Goal: Transaction & Acquisition: Purchase product/service

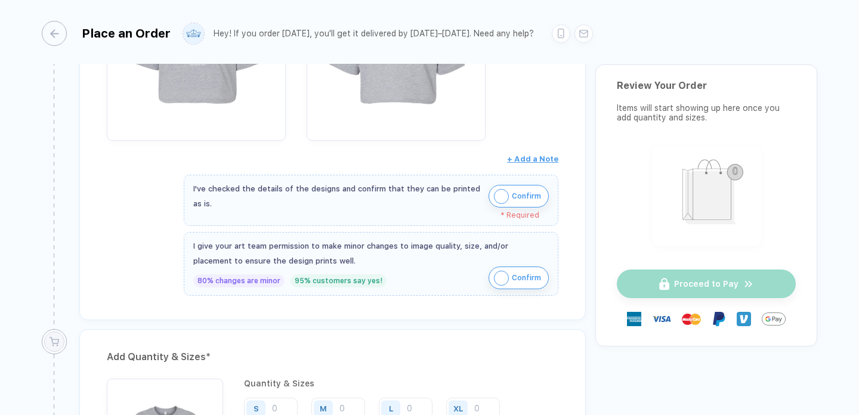
scroll to position [368, 0]
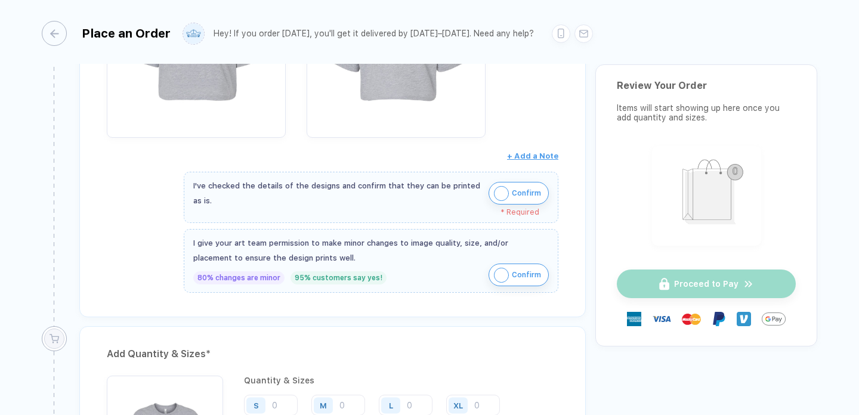
click at [514, 194] on span "Confirm" at bounding box center [526, 193] width 29 height 19
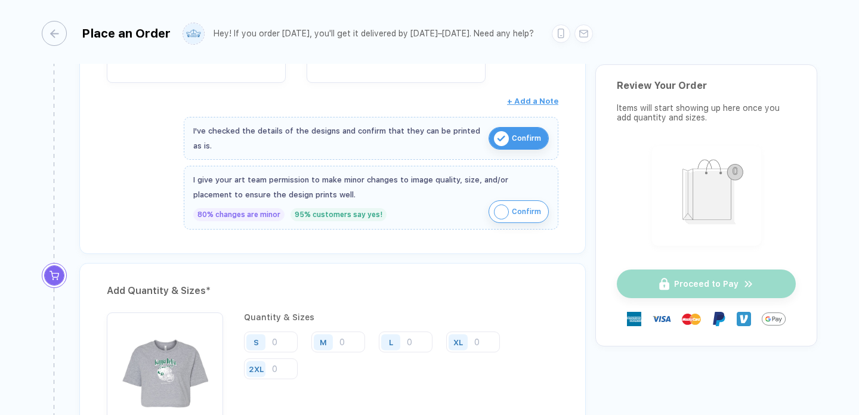
scroll to position [424, 0]
click at [498, 208] on img "button" at bounding box center [501, 210] width 15 height 15
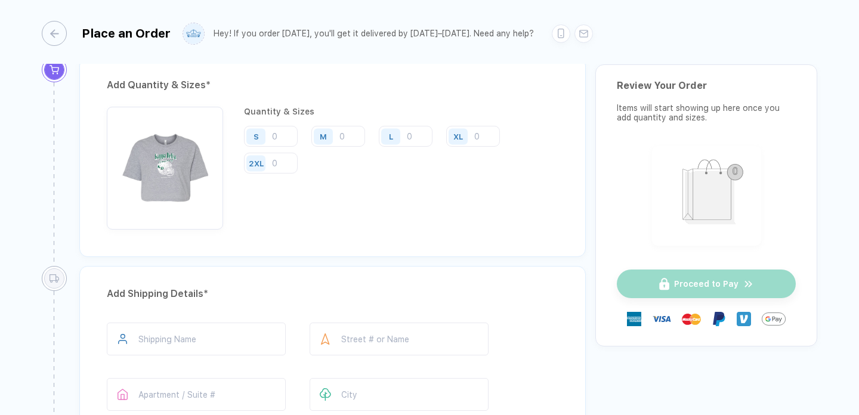
scroll to position [628, 0]
click at [283, 135] on input "number" at bounding box center [271, 136] width 54 height 21
type input "0"
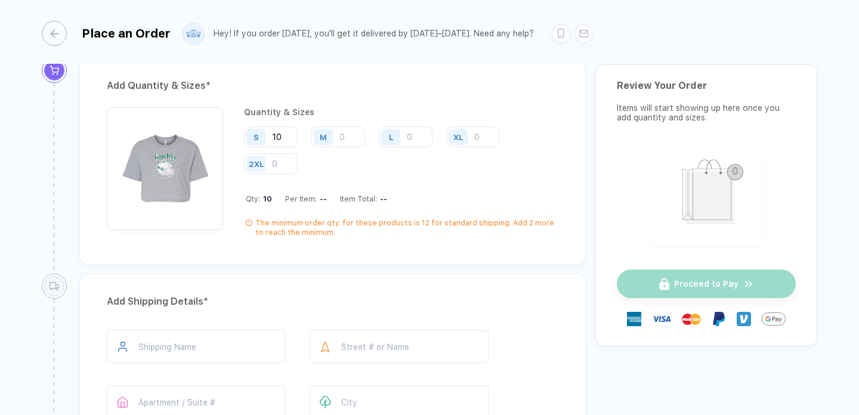
type input "10"
click at [336, 129] on div "M" at bounding box center [324, 136] width 27 height 21
click at [339, 137] on input "number" at bounding box center [338, 136] width 54 height 21
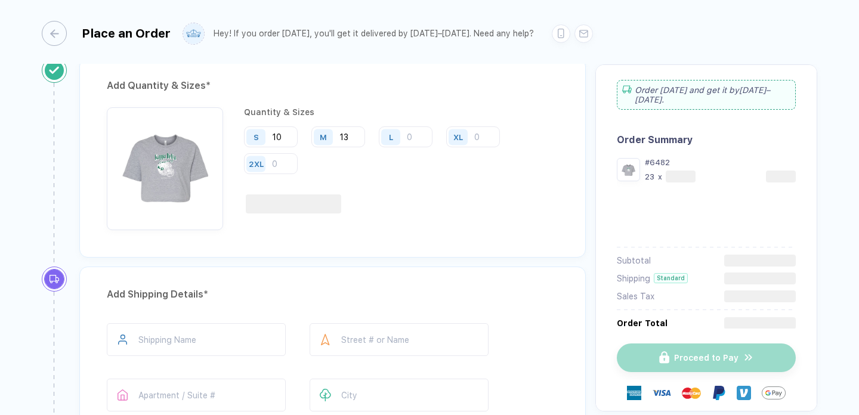
type input "13"
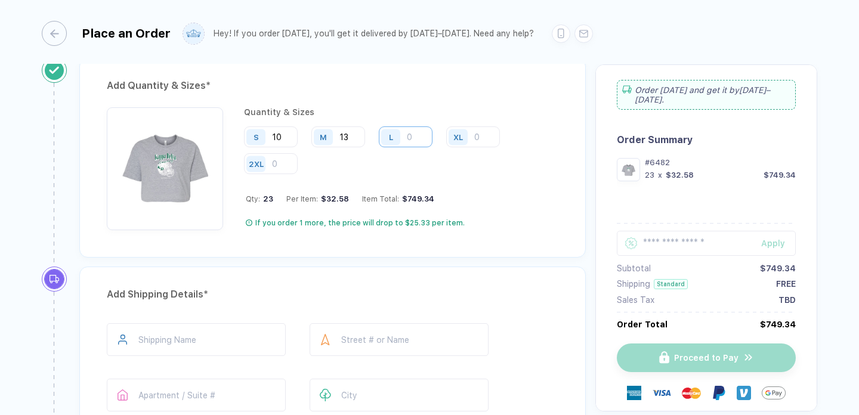
click at [420, 135] on input "number" at bounding box center [406, 136] width 54 height 21
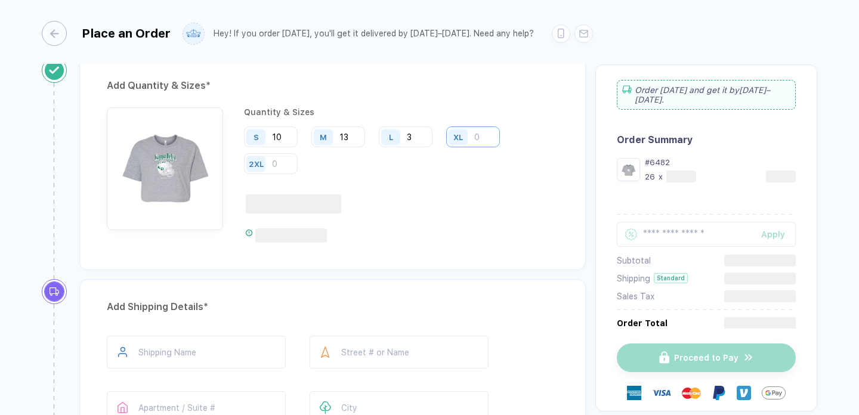
type input "3"
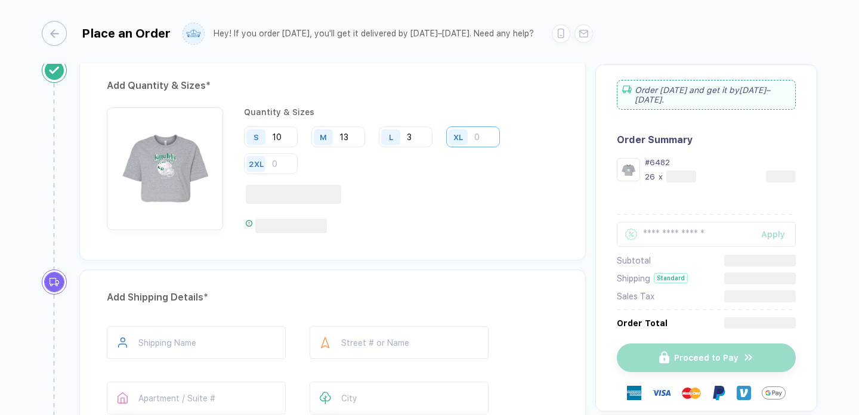
click at [481, 138] on input "number" at bounding box center [473, 136] width 54 height 21
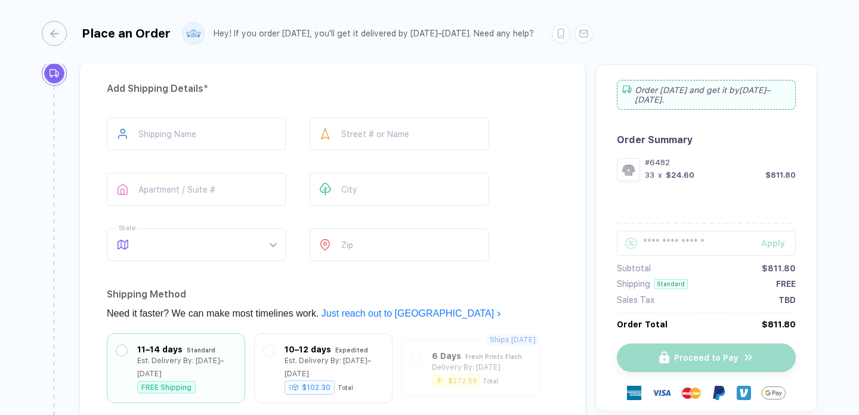
scroll to position [845, 0]
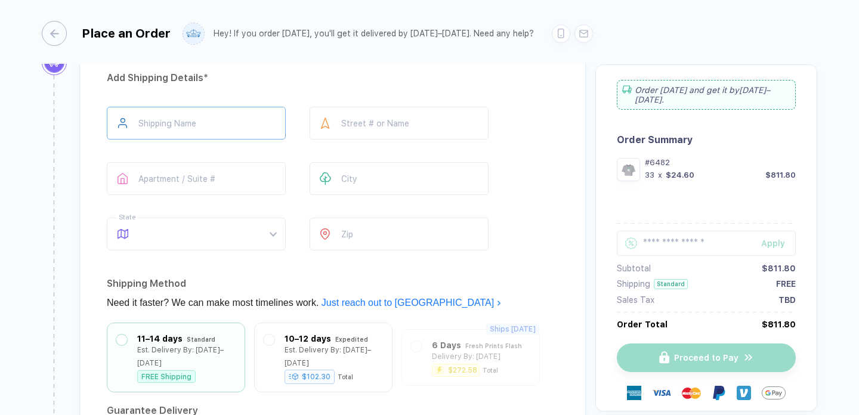
type input "7"
click at [267, 125] on input "text" at bounding box center [196, 123] width 179 height 33
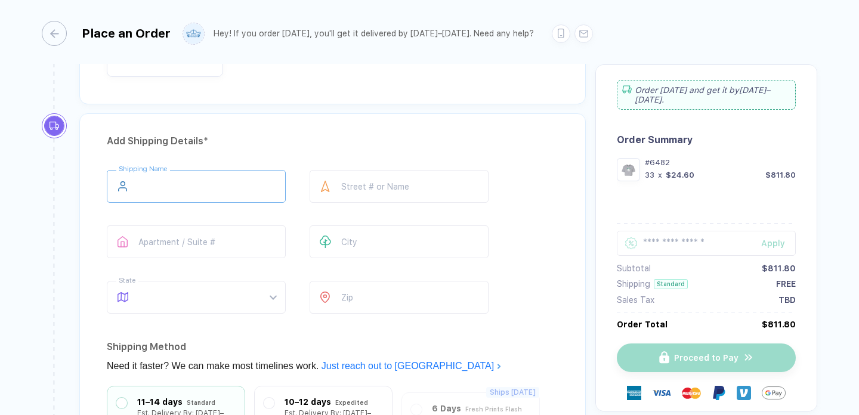
scroll to position [776, 0]
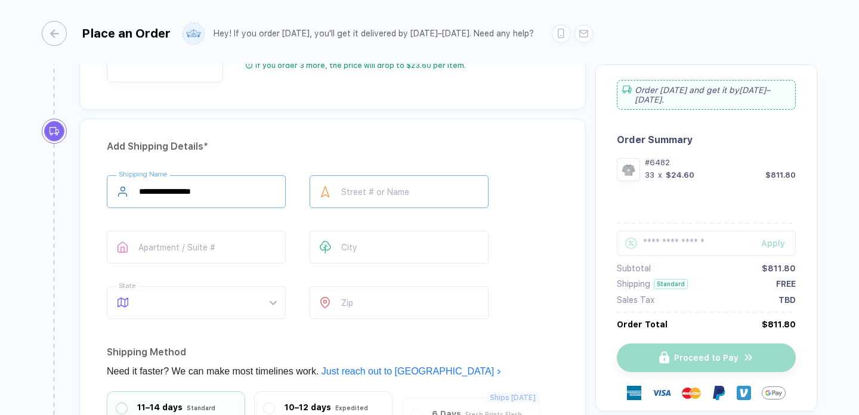
type input "**********"
click at [356, 196] on input "text" at bounding box center [399, 191] width 179 height 33
type input "**********"
click at [367, 245] on input "text" at bounding box center [399, 247] width 179 height 33
click at [268, 302] on span at bounding box center [207, 303] width 137 height 32
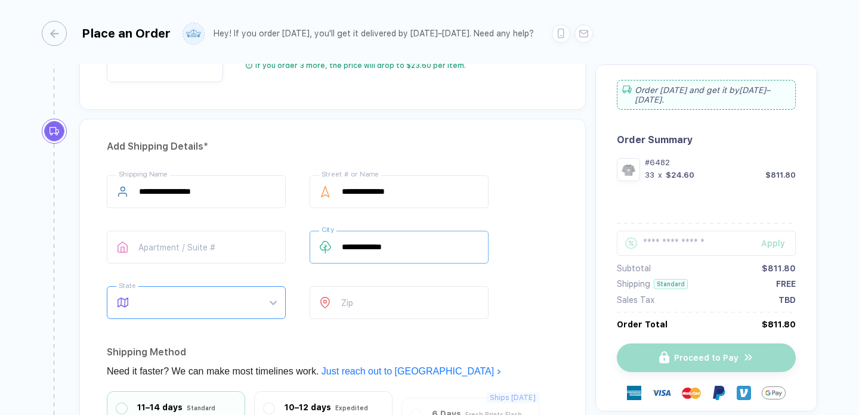
type input "**********"
click at [194, 140] on div "OH" at bounding box center [192, 146] width 146 height 13
click at [353, 292] on input "number" at bounding box center [399, 302] width 179 height 33
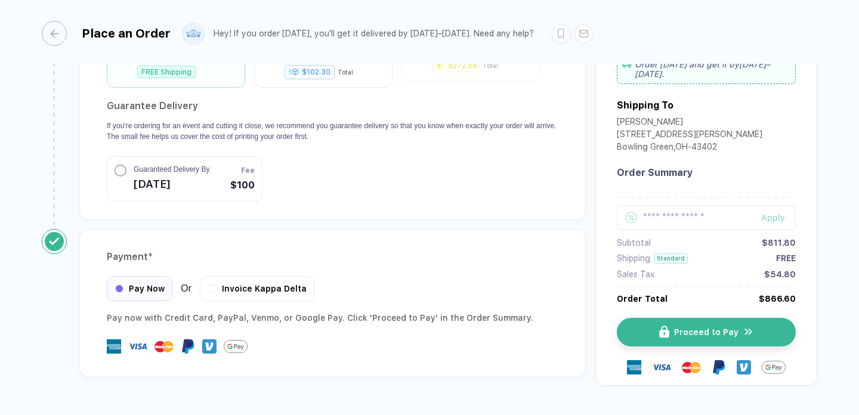
scroll to position [1152, 0]
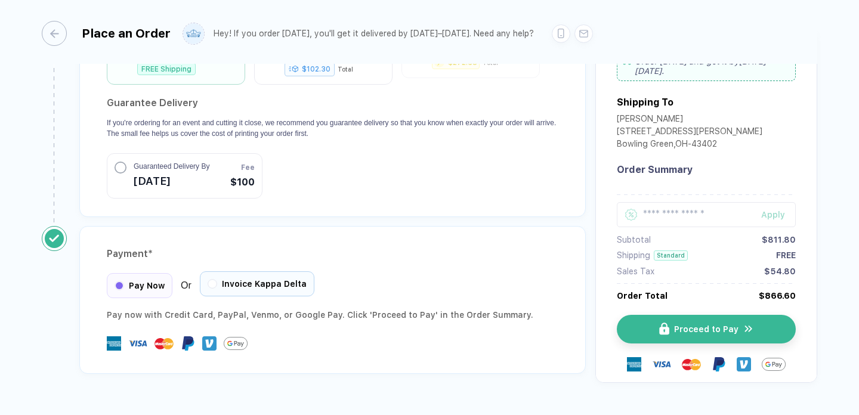
type input "*****"
click at [291, 289] on div "Invoice Kappa Delta" at bounding box center [257, 283] width 115 height 25
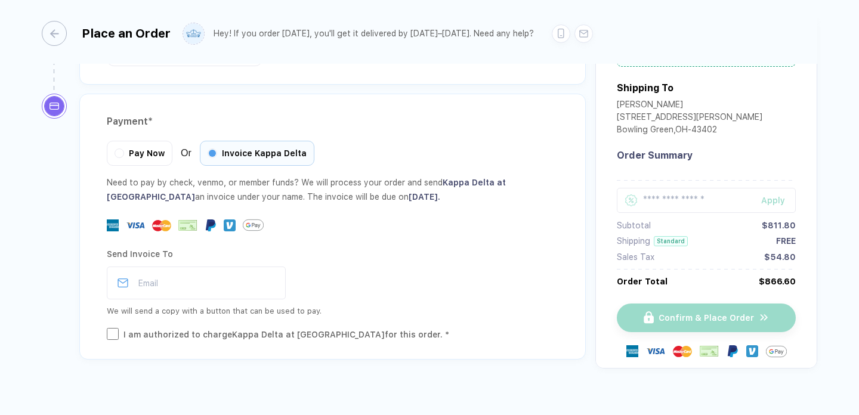
scroll to position [1288, 0]
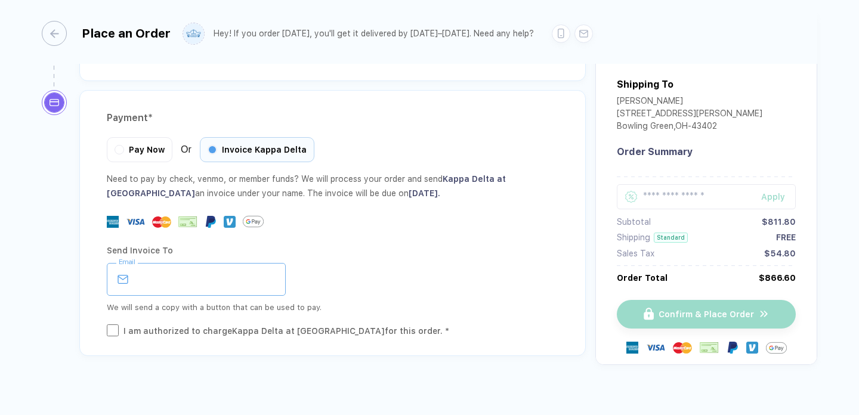
click at [257, 275] on input "email" at bounding box center [196, 279] width 179 height 33
type input "**********"
click at [336, 258] on div "Send Invoice To" at bounding box center [333, 250] width 452 height 19
click at [275, 324] on div "I am authorized to charge Kappa Delta at [GEOGRAPHIC_DATA] for this order. *" at bounding box center [286, 330] width 326 height 13
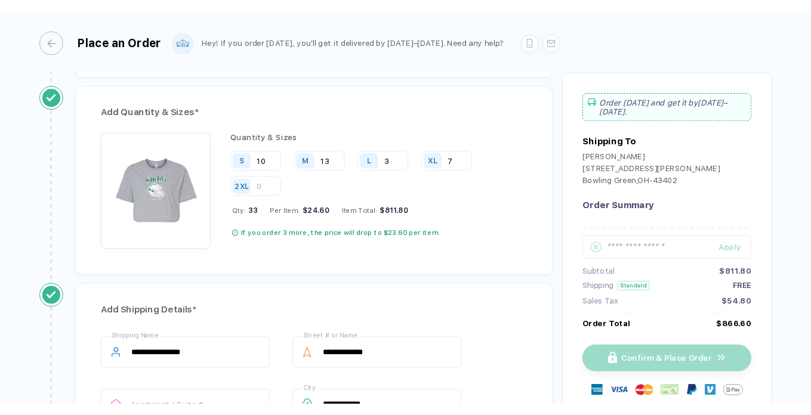
scroll to position [608, 0]
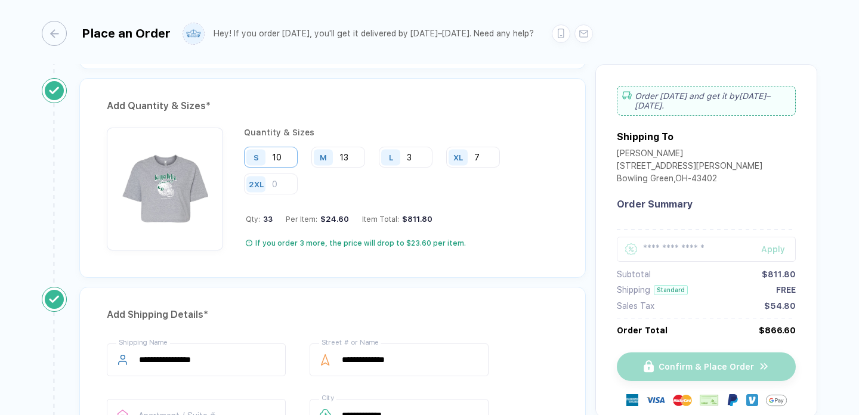
click at [289, 160] on input "10" at bounding box center [271, 157] width 54 height 21
click at [333, 233] on div "Quantity & Sizes S 10 M 13 L 3 XL 7 2XL Qty: 33 Per Item: $24.60 Item Total: $8…" at bounding box center [401, 189] width 314 height 123
click at [291, 153] on input "10" at bounding box center [271, 157] width 54 height 21
type input "11"
click at [354, 153] on input "13" at bounding box center [338, 157] width 54 height 21
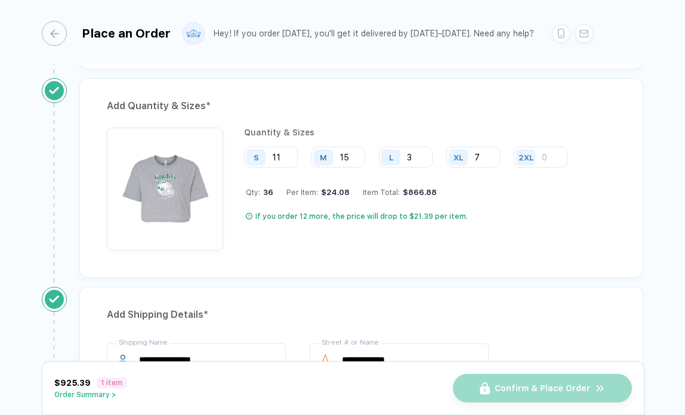
type input "15"
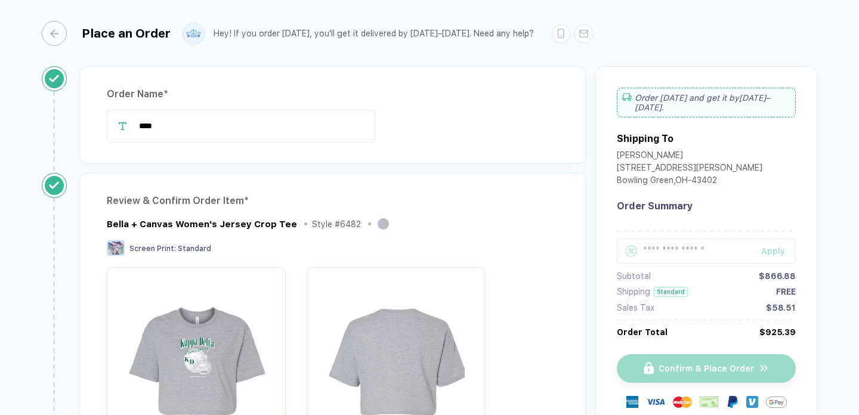
scroll to position [0, 0]
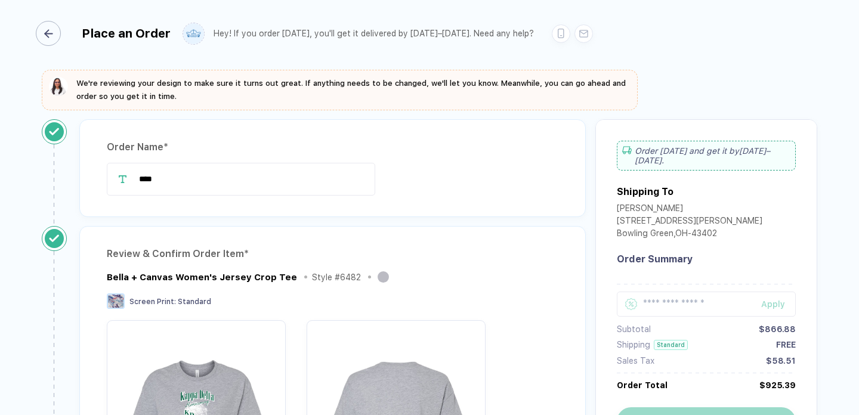
click at [45, 34] on icon "button" at bounding box center [47, 33] width 4 height 7
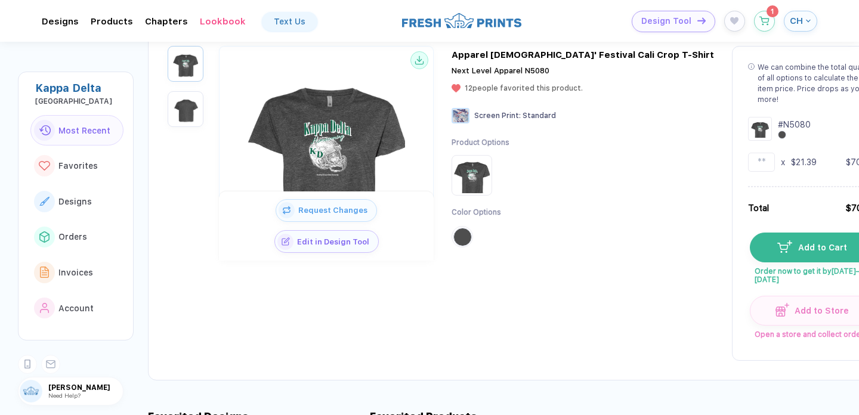
scroll to position [127, 0]
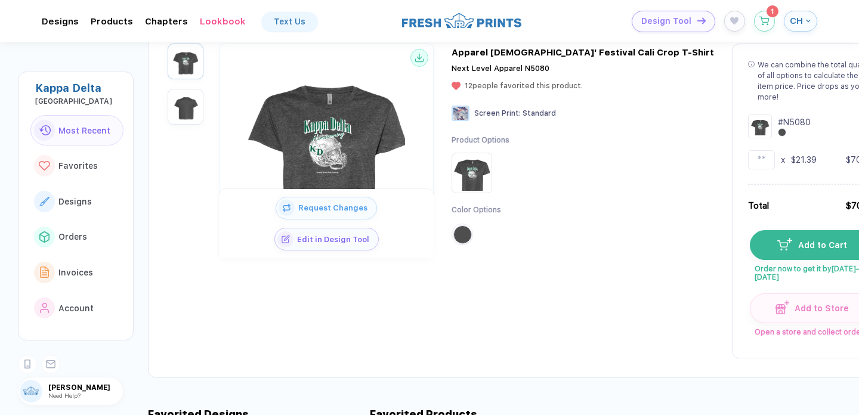
click at [468, 234] on button "button" at bounding box center [462, 234] width 18 height 18
click at [378, 234] on span "Edit in Design Tool" at bounding box center [335, 236] width 85 height 9
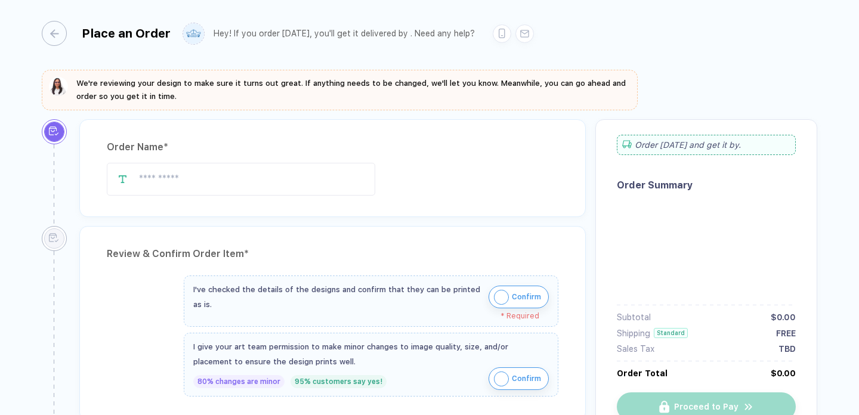
type input "****"
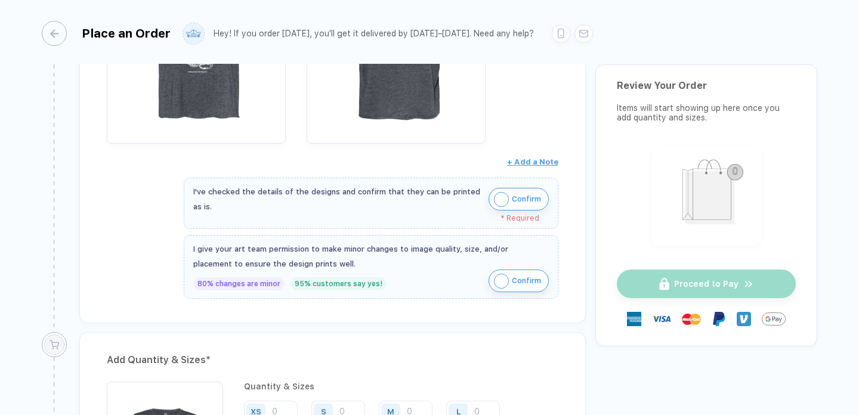
scroll to position [320, 0]
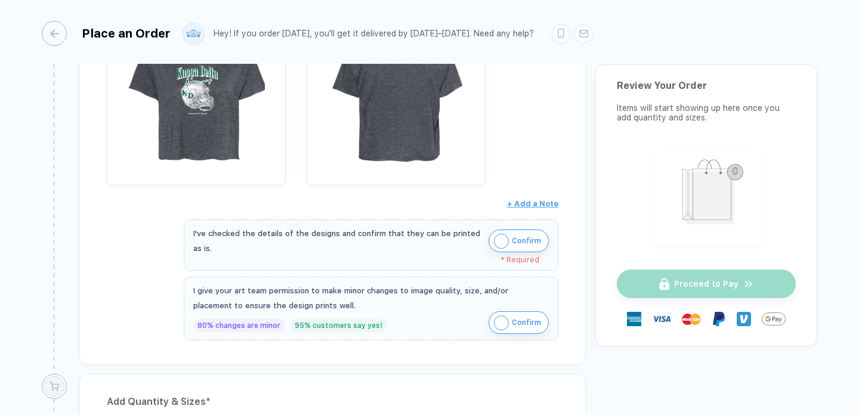
click at [496, 235] on img "button" at bounding box center [501, 241] width 15 height 15
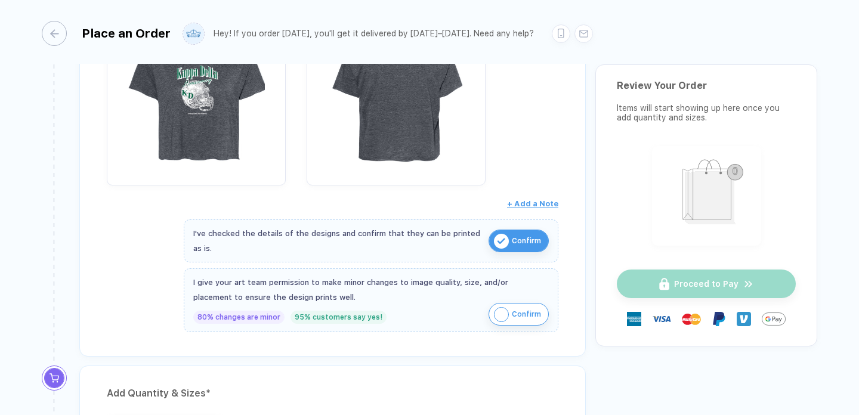
click at [508, 306] on button "Confirm" at bounding box center [519, 314] width 60 height 23
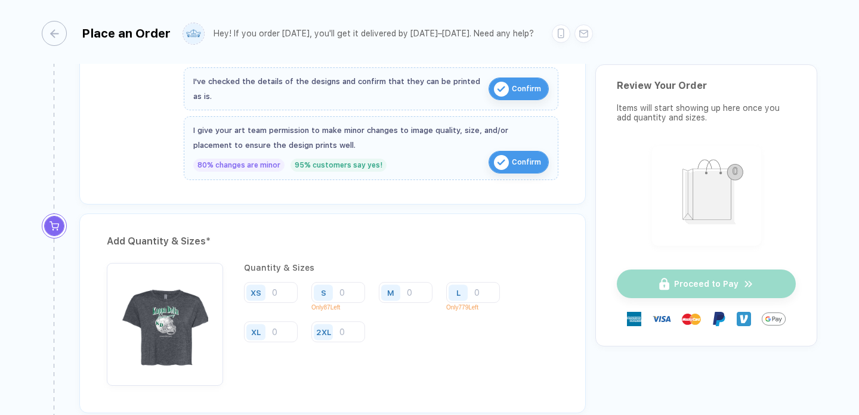
scroll to position [591, 0]
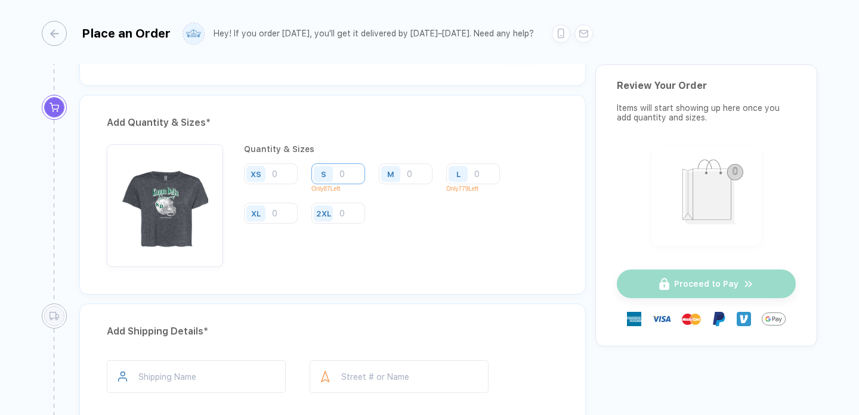
click at [355, 174] on input "number" at bounding box center [338, 173] width 54 height 21
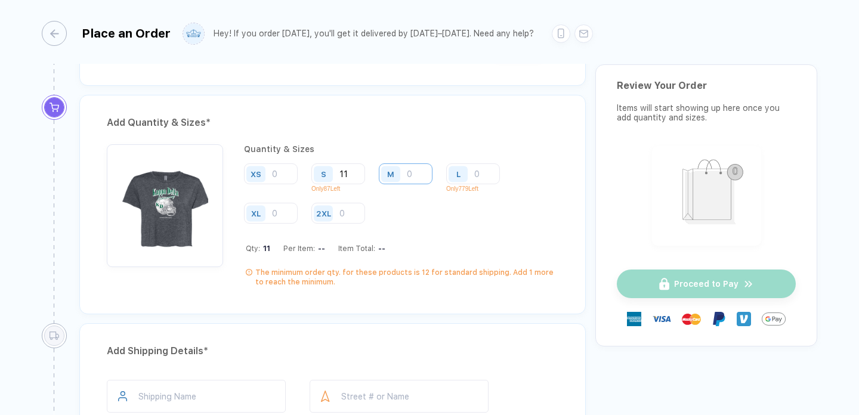
type input "11"
click at [415, 174] on input "number" at bounding box center [406, 173] width 54 height 21
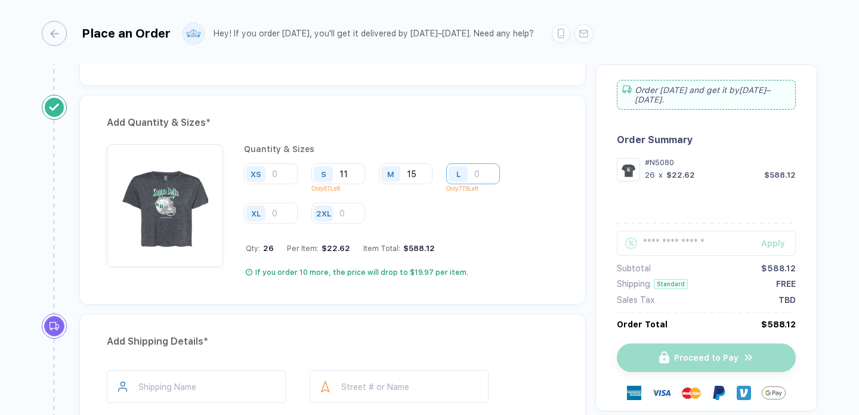
type input "15"
click at [483, 169] on input "number" at bounding box center [473, 173] width 54 height 21
type input "3"
click at [279, 209] on input "number" at bounding box center [271, 213] width 54 height 21
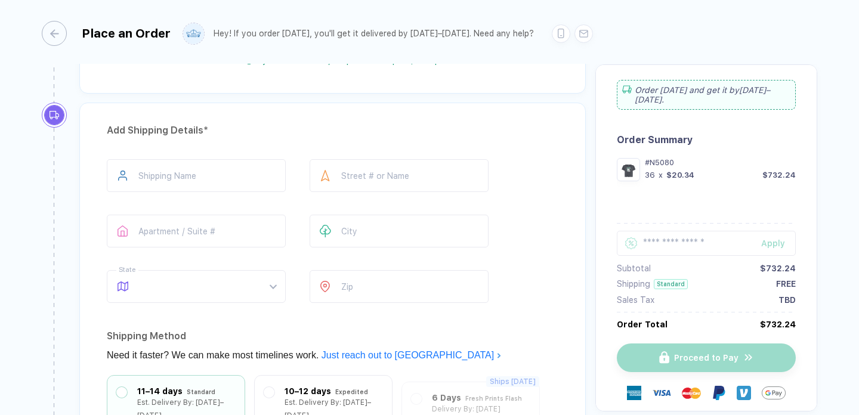
scroll to position [803, 0]
type input "7"
click at [248, 177] on input "text" at bounding box center [196, 175] width 179 height 33
type input "**********"
click at [331, 172] on div at bounding box center [326, 175] width 32 height 33
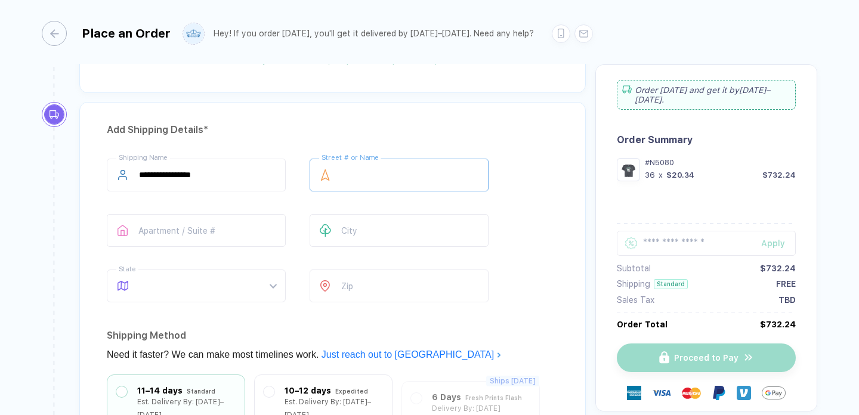
click at [347, 180] on input "text" at bounding box center [399, 175] width 179 height 33
click at [231, 286] on span at bounding box center [207, 286] width 137 height 32
type input "**********"
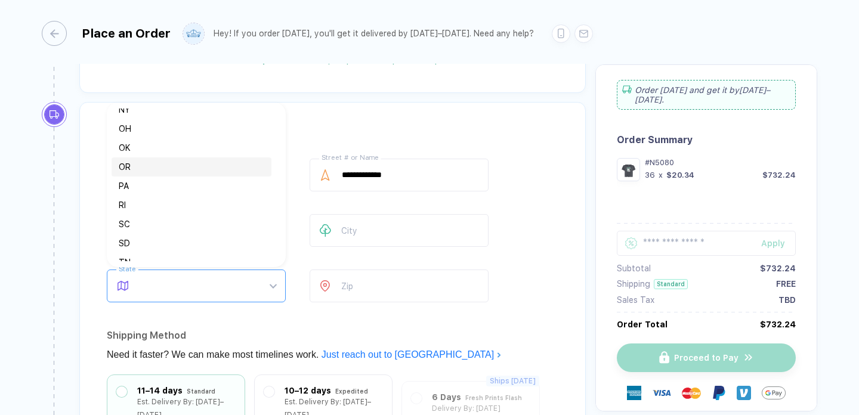
scroll to position [654, 0]
click at [178, 129] on div "OH" at bounding box center [192, 131] width 146 height 13
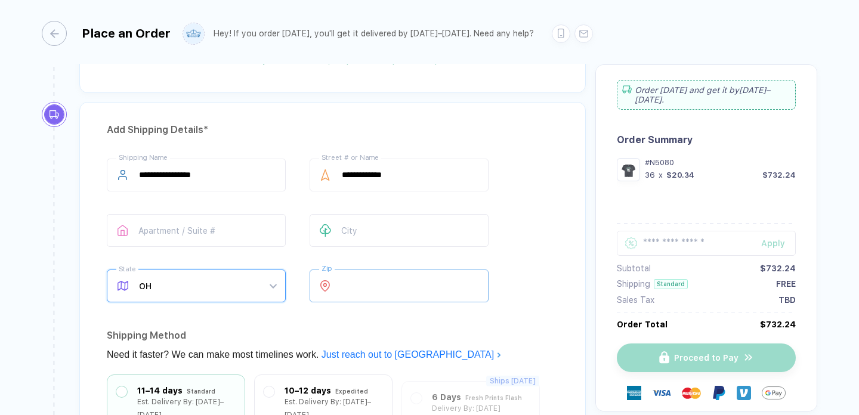
click at [347, 278] on input "number" at bounding box center [399, 286] width 179 height 33
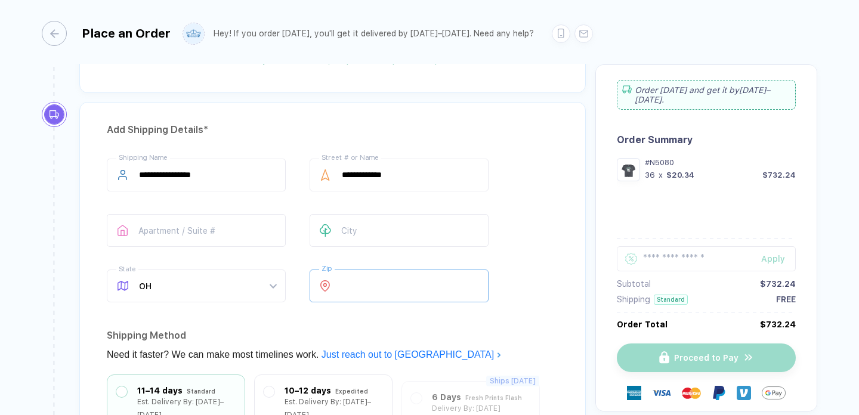
type input "*****"
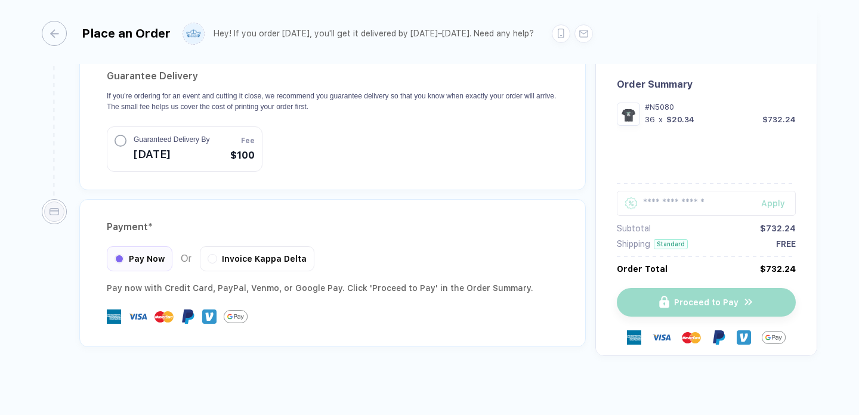
scroll to position [1194, 0]
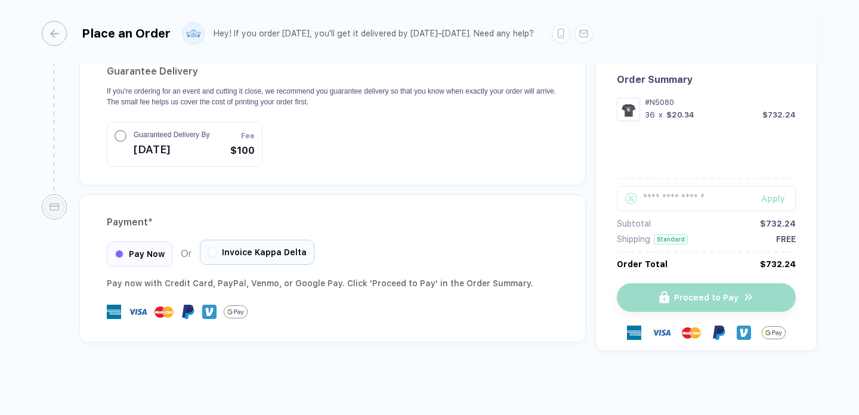
click at [283, 252] on span "Invoice Kappa Delta" at bounding box center [264, 253] width 85 height 10
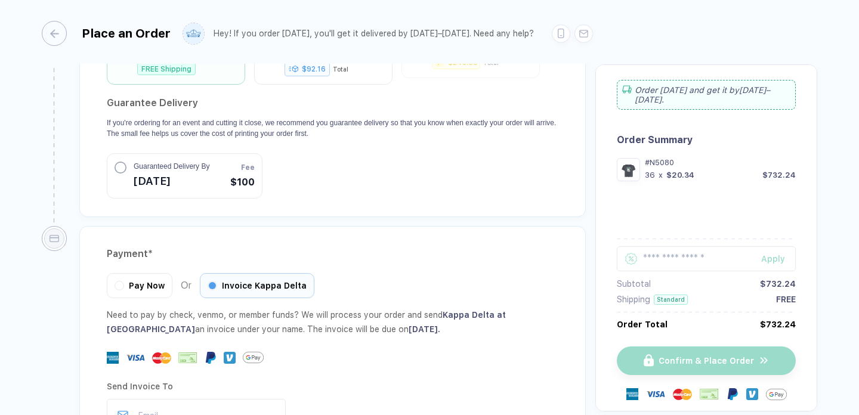
scroll to position [1312, 0]
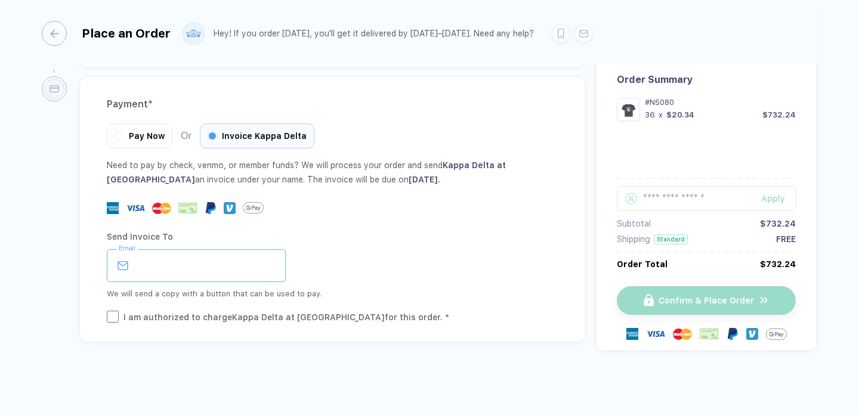
click at [233, 263] on input "email" at bounding box center [196, 265] width 179 height 33
type input "**********"
click at [394, 205] on div at bounding box center [333, 207] width 452 height 21
click at [190, 316] on div "I am authorized to charge Kappa Delta at [GEOGRAPHIC_DATA] for this order. *" at bounding box center [286, 317] width 326 height 13
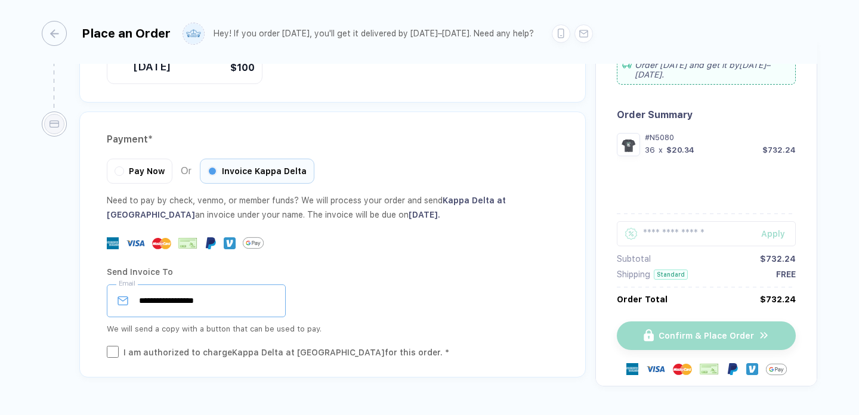
scroll to position [1276, 0]
click at [258, 301] on input "**********" at bounding box center [196, 301] width 179 height 33
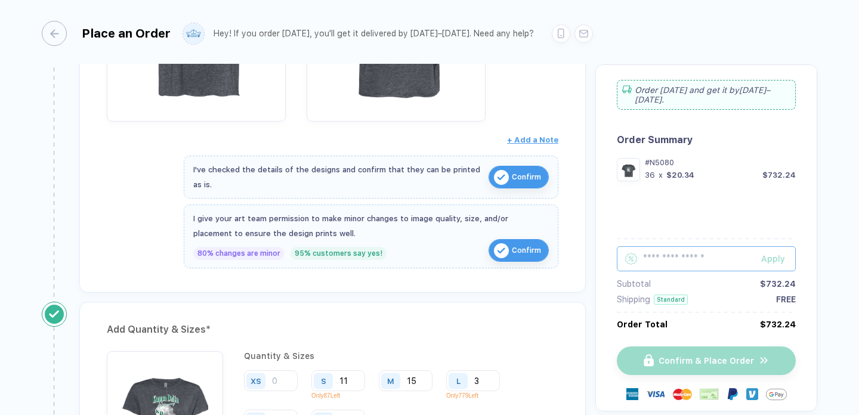
scroll to position [392, 0]
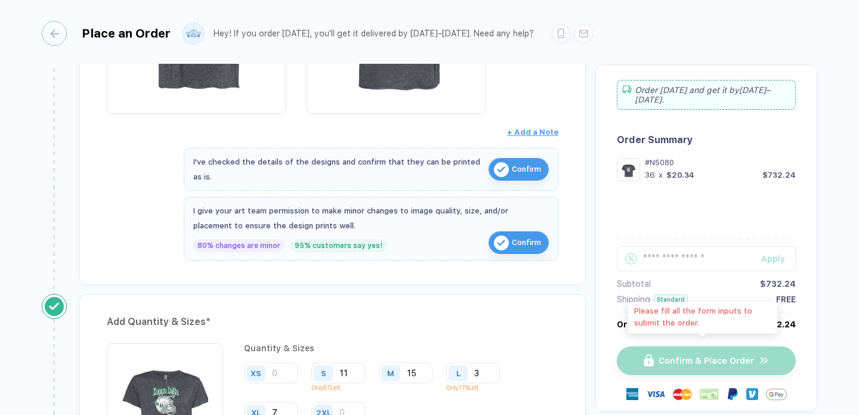
click at [657, 347] on div "Confirm & Place Order" at bounding box center [706, 361] width 179 height 29
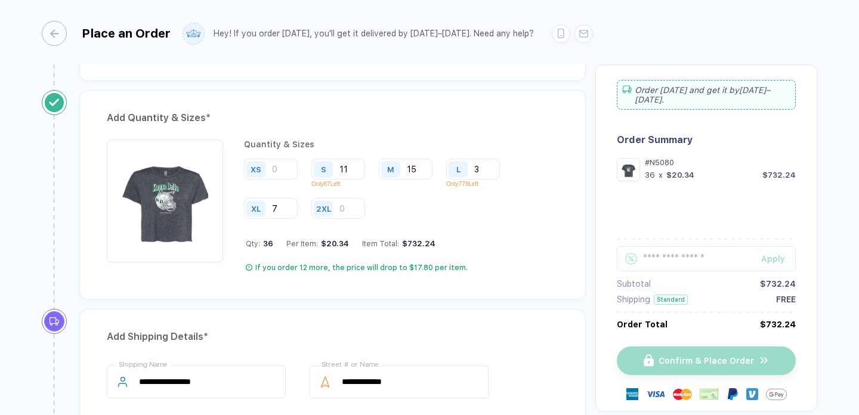
scroll to position [604, 0]
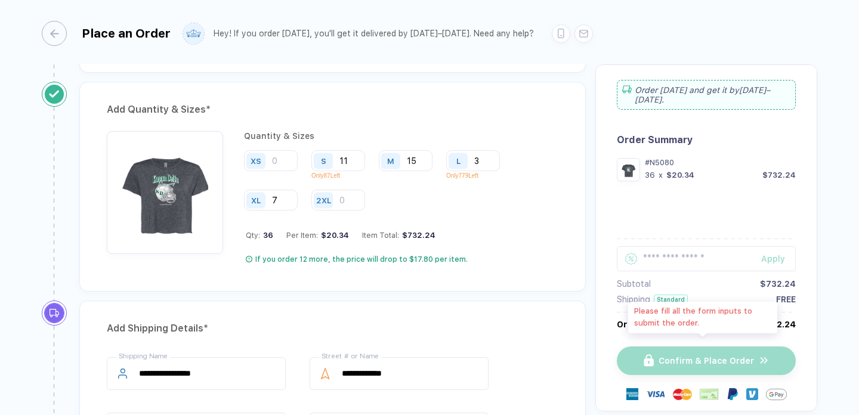
click at [660, 351] on div "Confirm & Place Order" at bounding box center [706, 361] width 179 height 29
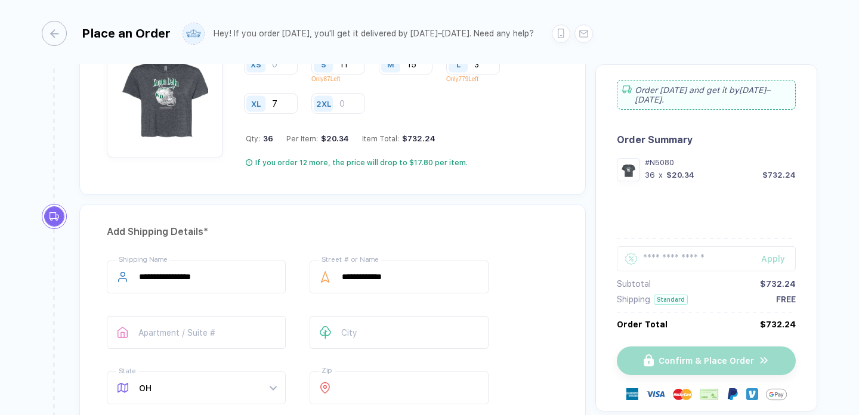
scroll to position [681, 0]
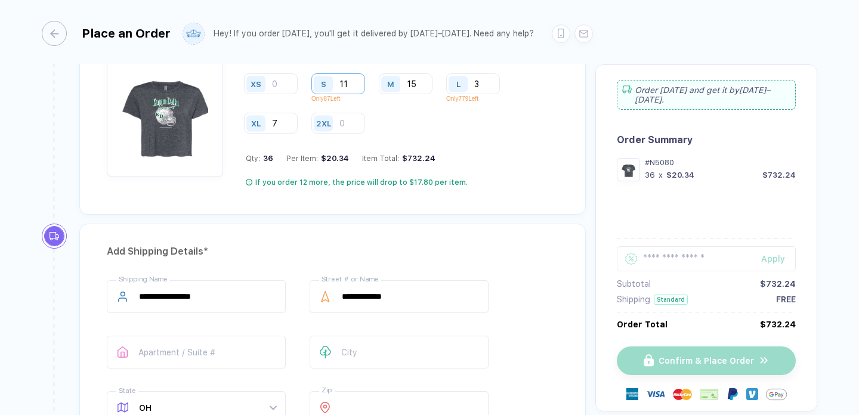
click at [350, 91] on input "11" at bounding box center [338, 83] width 54 height 21
click at [420, 81] on input "15" at bounding box center [406, 83] width 54 height 21
click at [491, 74] on input "3" at bounding box center [473, 83] width 54 height 21
click at [293, 126] on input "7" at bounding box center [271, 123] width 54 height 21
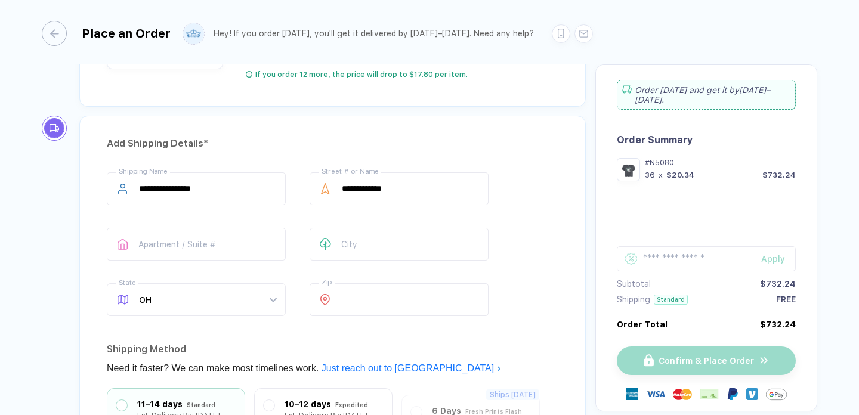
scroll to position [792, 0]
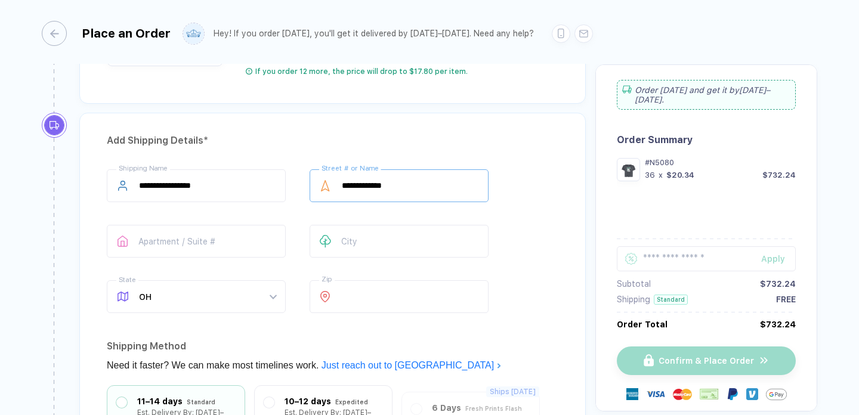
click at [443, 194] on input "**********" at bounding box center [399, 185] width 179 height 33
click at [380, 248] on input "text" at bounding box center [399, 241] width 179 height 33
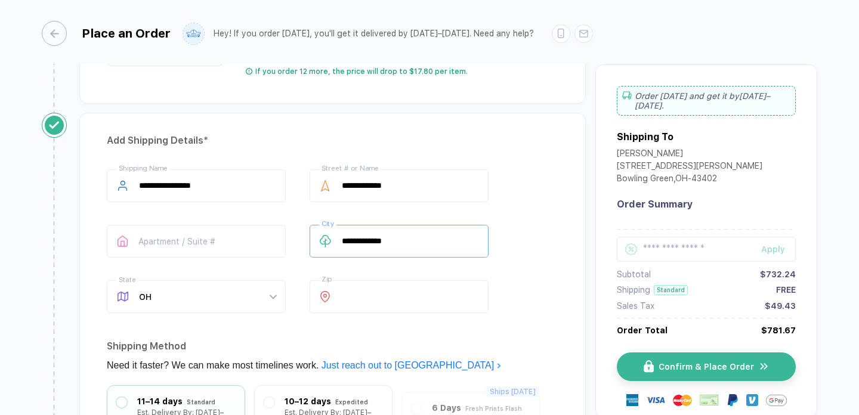
type input "**********"
click at [523, 206] on div "**********" at bounding box center [333, 243] width 452 height 149
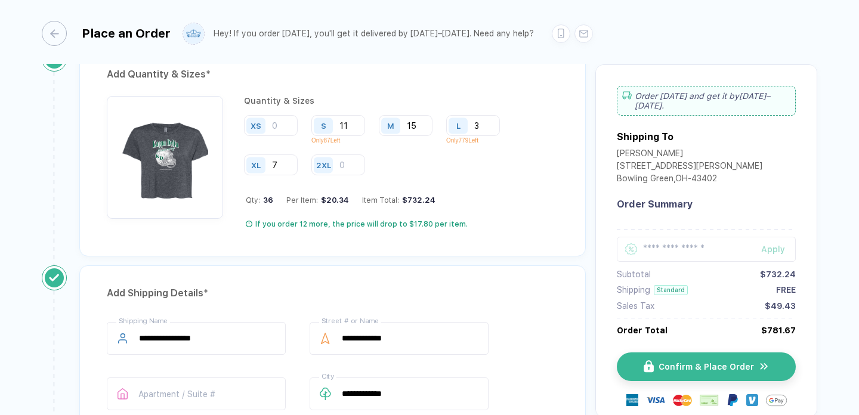
scroll to position [635, 0]
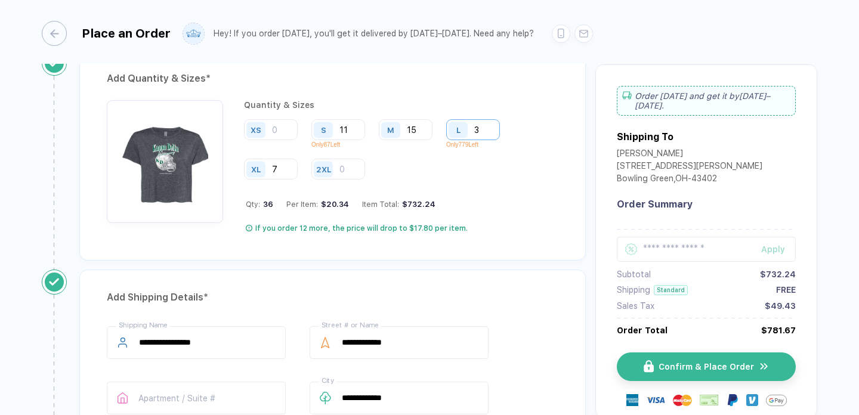
click at [485, 130] on input "3" at bounding box center [473, 129] width 54 height 21
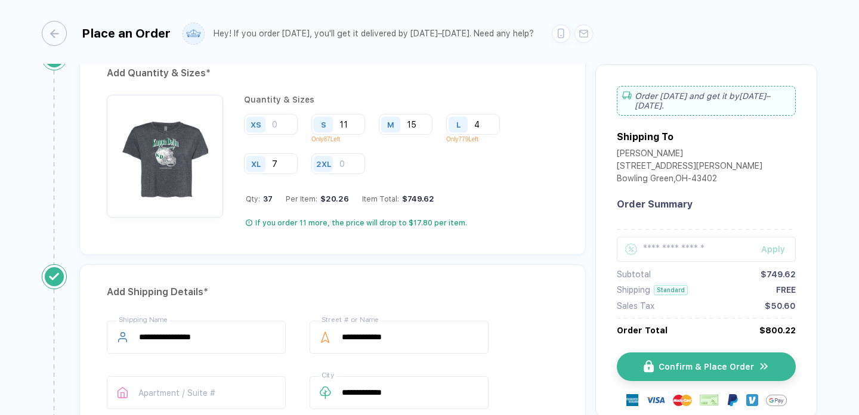
scroll to position [631, 0]
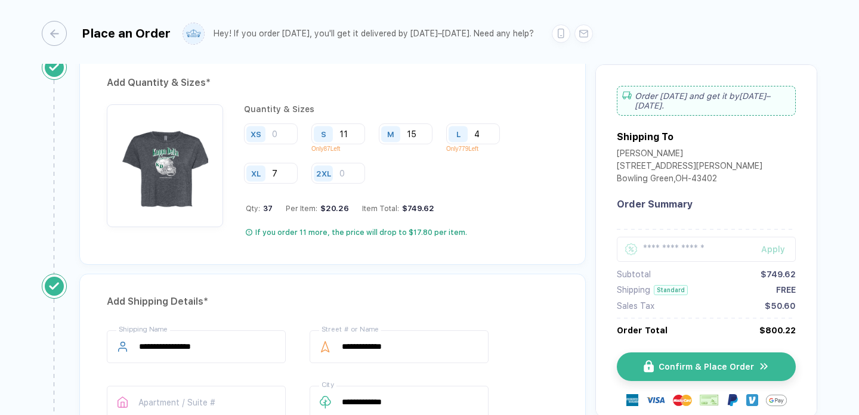
type input "4"
click at [468, 162] on div "XS S 11 Only 87 Left M 15 L 4 Only 779 Left XL 7 2XL" at bounding box center [401, 153] width 314 height 61
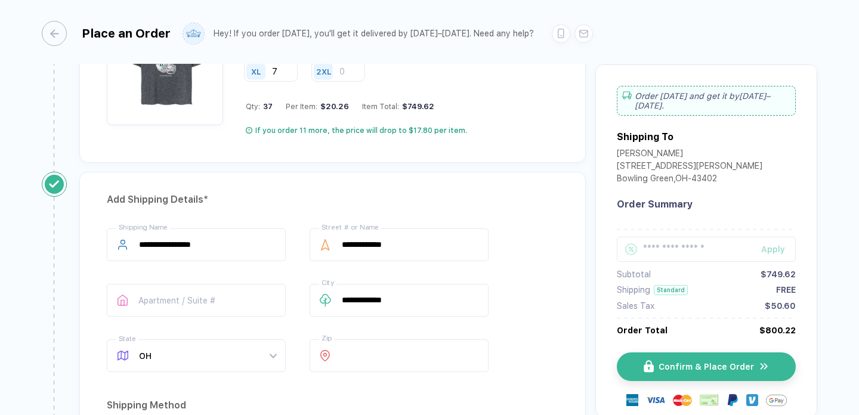
scroll to position [592, 0]
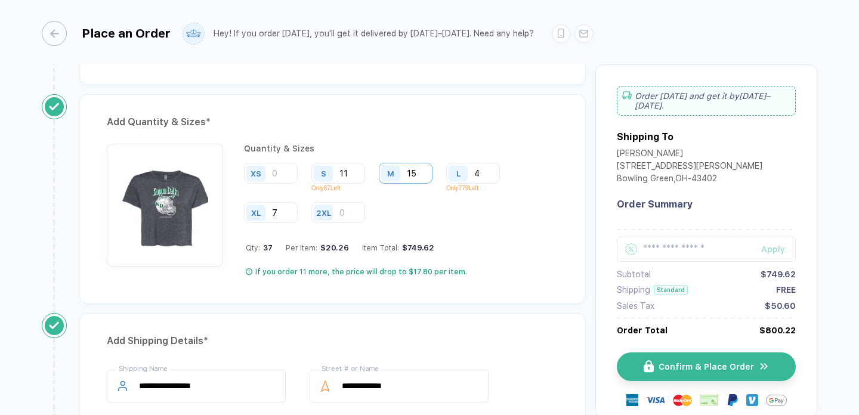
click at [422, 178] on input "15" at bounding box center [406, 173] width 54 height 21
type input "13"
click at [486, 176] on input "4" at bounding box center [473, 173] width 54 height 21
type input "8"
click at [350, 174] on input "11" at bounding box center [338, 173] width 54 height 21
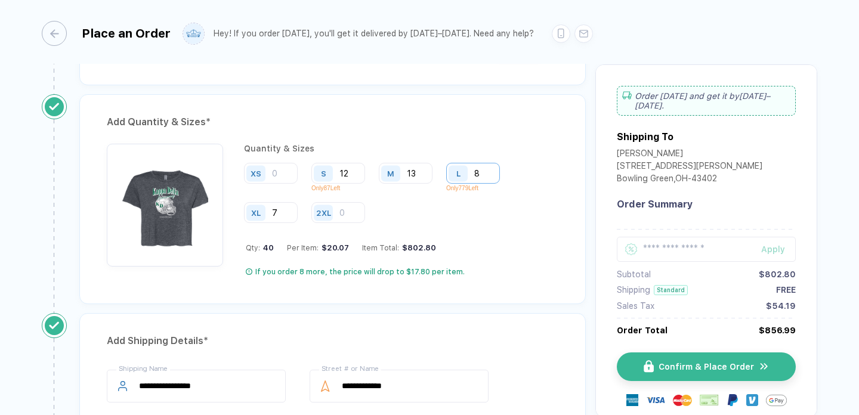
type input "12"
click at [489, 172] on input "8" at bounding box center [473, 173] width 54 height 21
click at [274, 210] on input "7" at bounding box center [271, 212] width 54 height 21
type input "8"
click at [491, 174] on input "number" at bounding box center [473, 173] width 54 height 21
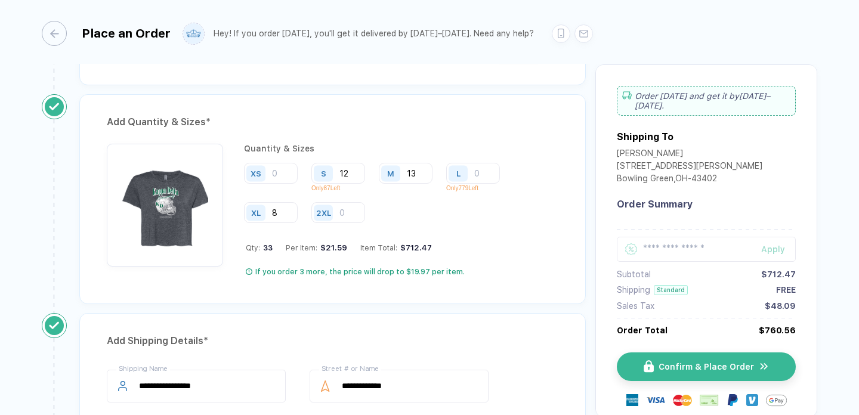
type input "4"
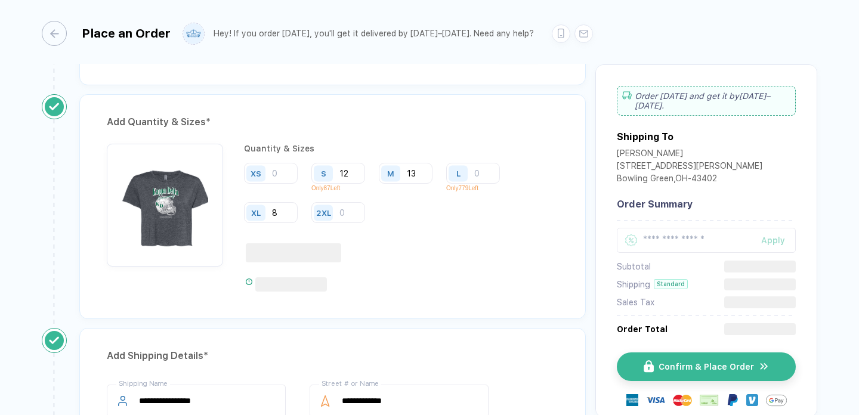
type input "3"
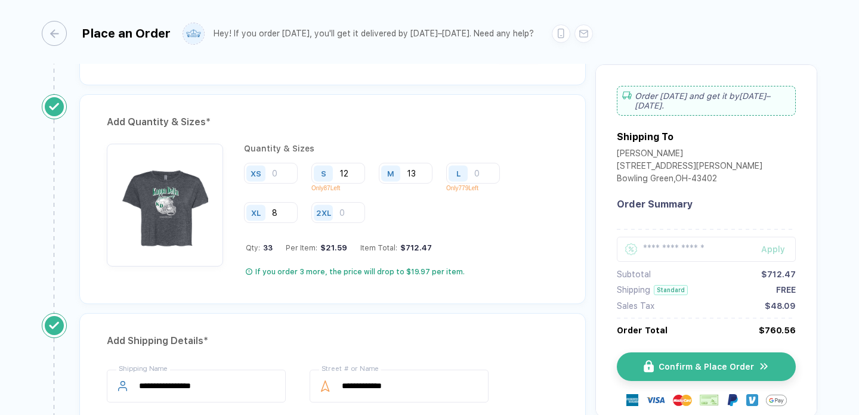
type input "4"
type input "3"
click at [357, 173] on input "12" at bounding box center [338, 173] width 54 height 21
type input "12"
click at [486, 178] on input "3" at bounding box center [473, 173] width 54 height 21
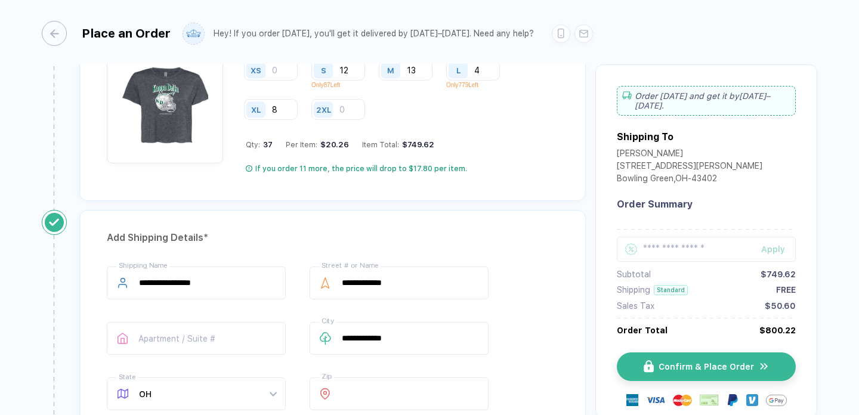
type input "4"
click at [529, 187] on div "Add Quantity & Sizes * Quantity & Sizes XS S 12 Only 87 Left M 13 L 4 Only 779 …" at bounding box center [332, 96] width 506 height 210
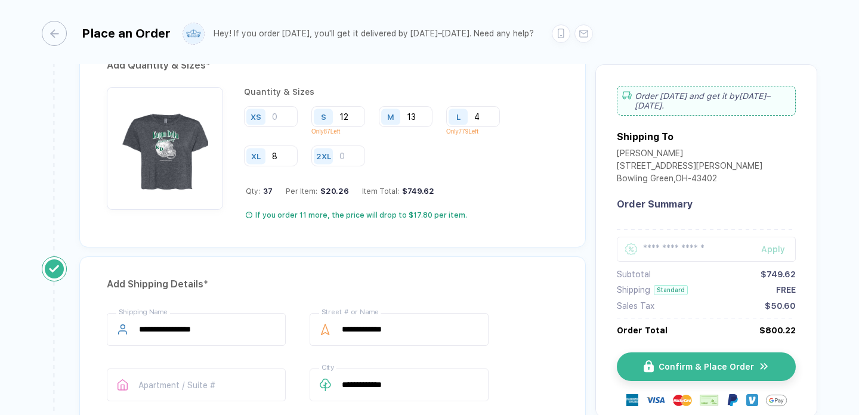
scroll to position [647, 0]
click at [289, 156] on input "8" at bounding box center [271, 157] width 54 height 21
type input "7"
click at [348, 118] on input "12" at bounding box center [338, 117] width 54 height 21
type input "13"
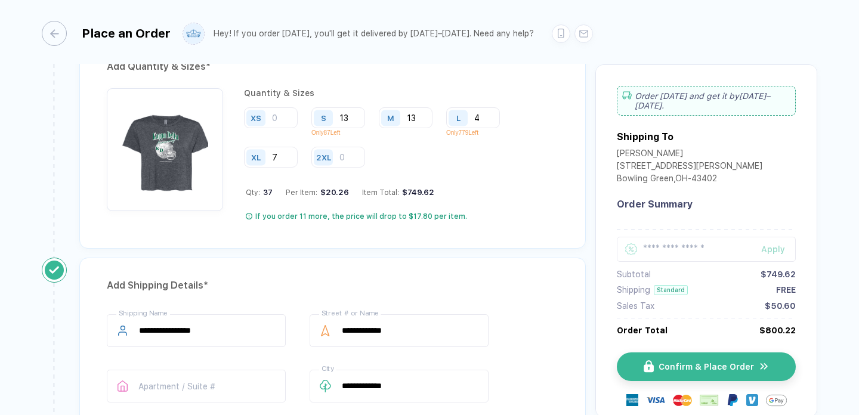
click at [419, 143] on div "XS S 13 Only 87 Left M 13 L 4 Only 779 Left XL 7 2XL" at bounding box center [401, 137] width 314 height 61
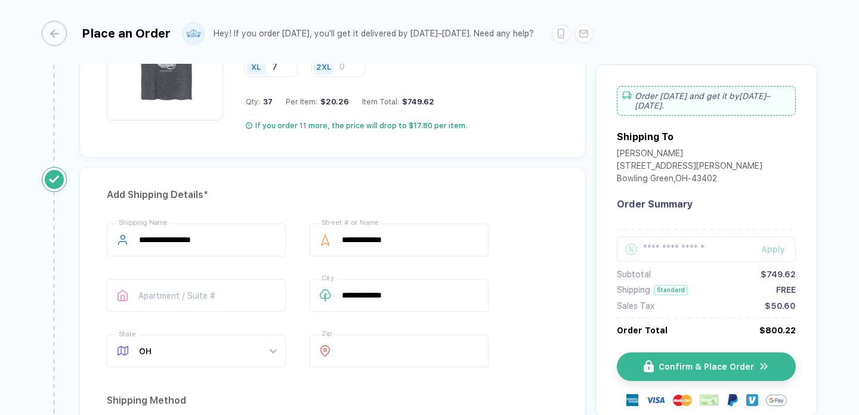
scroll to position [753, 0]
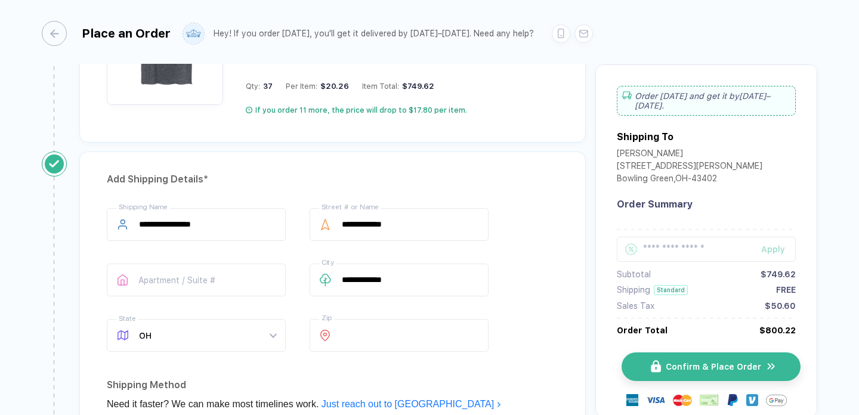
click at [644, 363] on button "Confirm & Place Order" at bounding box center [711, 367] width 179 height 29
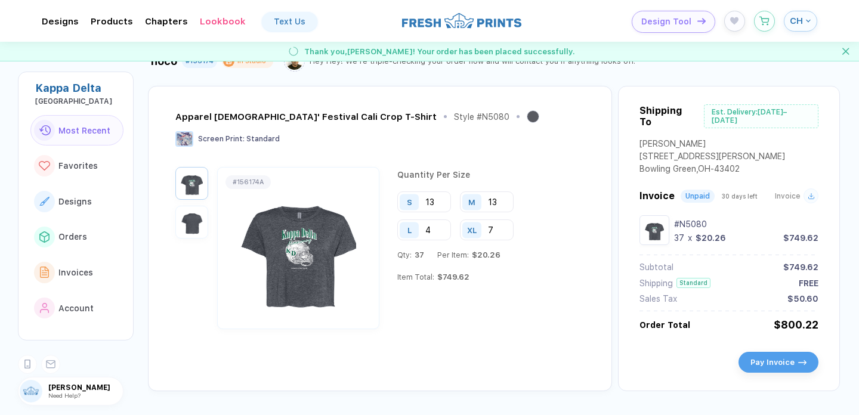
scroll to position [32, 0]
